Goal: Task Accomplishment & Management: Manage account settings

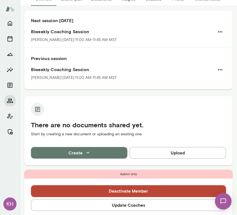
scroll to position [103, 0]
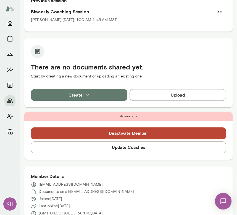
click at [100, 149] on button "Update Coaches" at bounding box center [128, 147] width 195 height 12
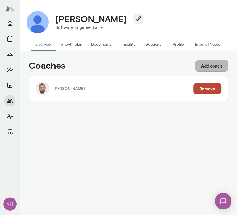
click at [211, 67] on button "Add coach" at bounding box center [211, 66] width 33 height 12
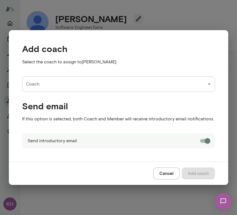
click at [80, 88] on input "Coach" at bounding box center [115, 84] width 180 height 10
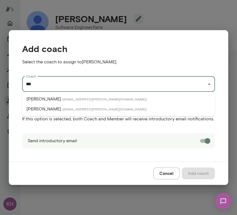
click at [59, 98] on p "[PERSON_NAME]" at bounding box center [44, 99] width 35 height 7
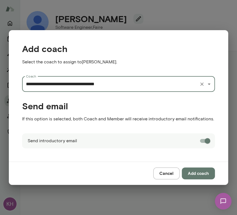
type input "**********"
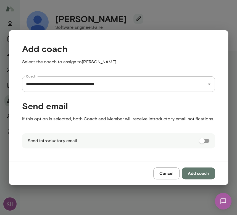
click at [205, 171] on button "Add coach" at bounding box center [198, 173] width 33 height 12
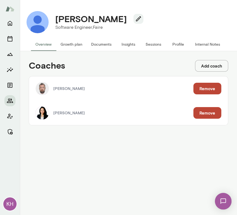
click at [210, 68] on button "Add coach" at bounding box center [211, 66] width 33 height 12
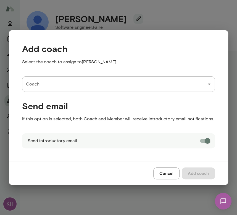
click at [104, 86] on input "Coach" at bounding box center [115, 84] width 180 height 10
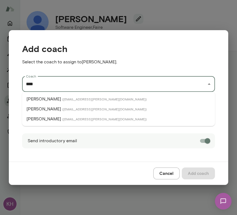
click at [62, 117] on span "( [EMAIL_ADDRESS][PERSON_NAME][DOMAIN_NAME] )" at bounding box center [104, 119] width 85 height 4
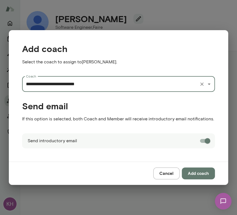
type input "**********"
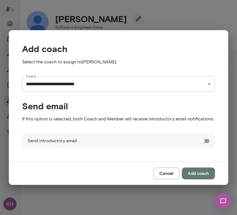
click at [197, 172] on button "Add coach" at bounding box center [198, 173] width 33 height 12
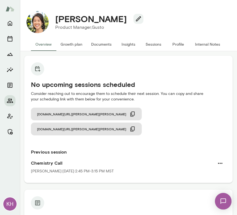
click at [129, 44] on button "Insights" at bounding box center [128, 44] width 25 height 13
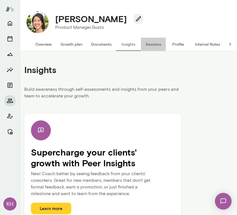
click at [152, 46] on button "Sessions" at bounding box center [153, 44] width 25 height 13
